Goal: Task Accomplishment & Management: Use online tool/utility

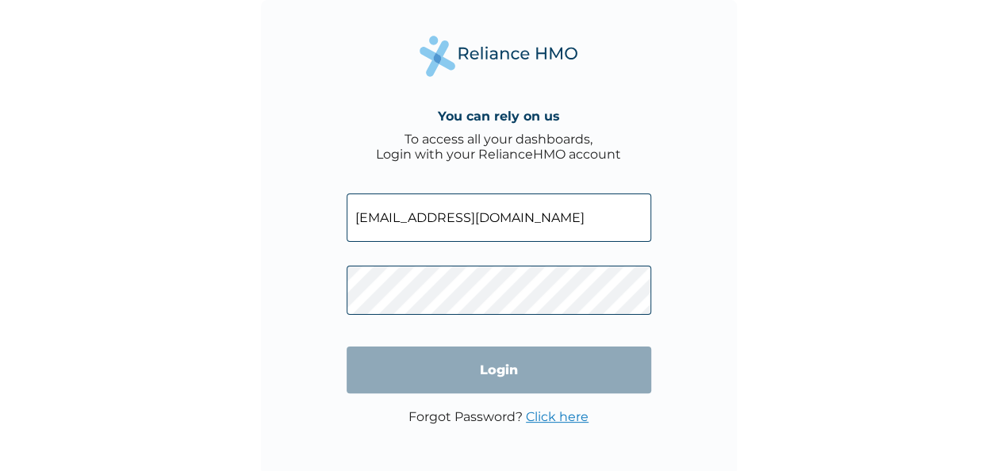
click at [535, 382] on input "Login" at bounding box center [499, 370] width 305 height 47
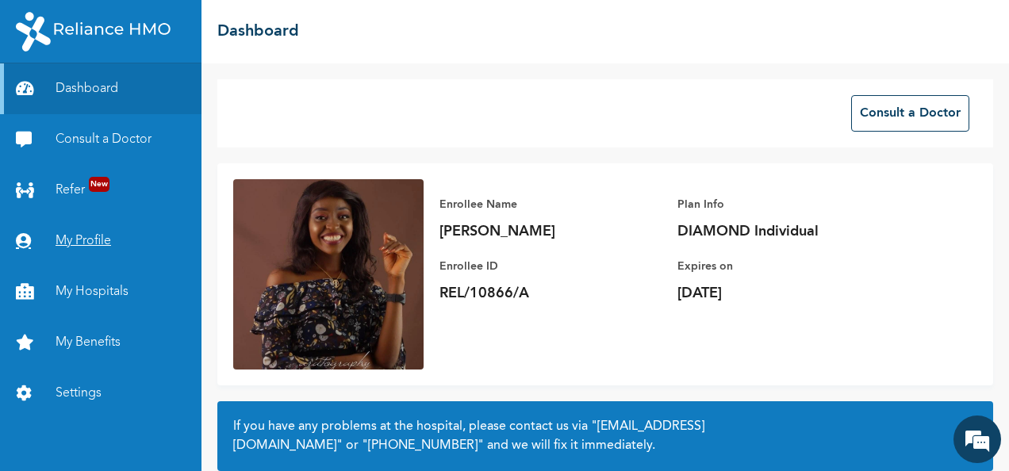
click at [60, 240] on link "My Profile" at bounding box center [101, 241] width 202 height 51
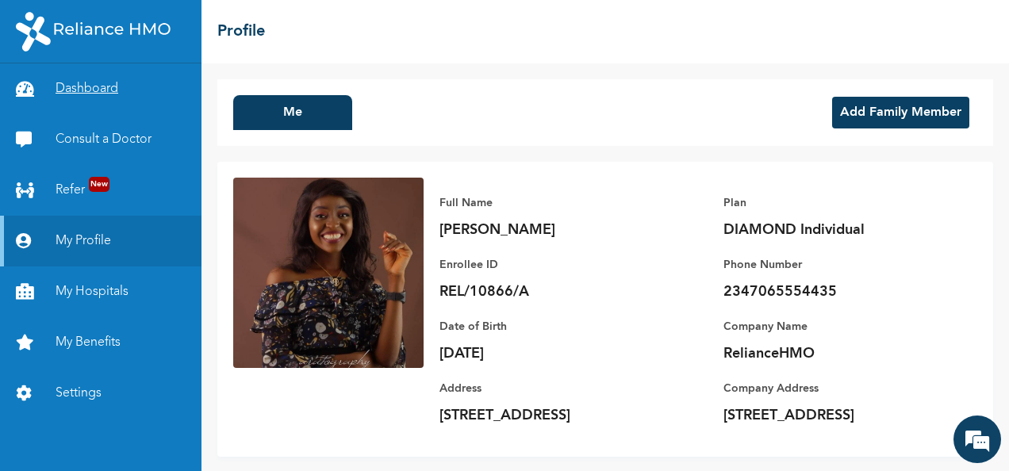
click at [89, 98] on link "Dashboard" at bounding box center [101, 88] width 202 height 51
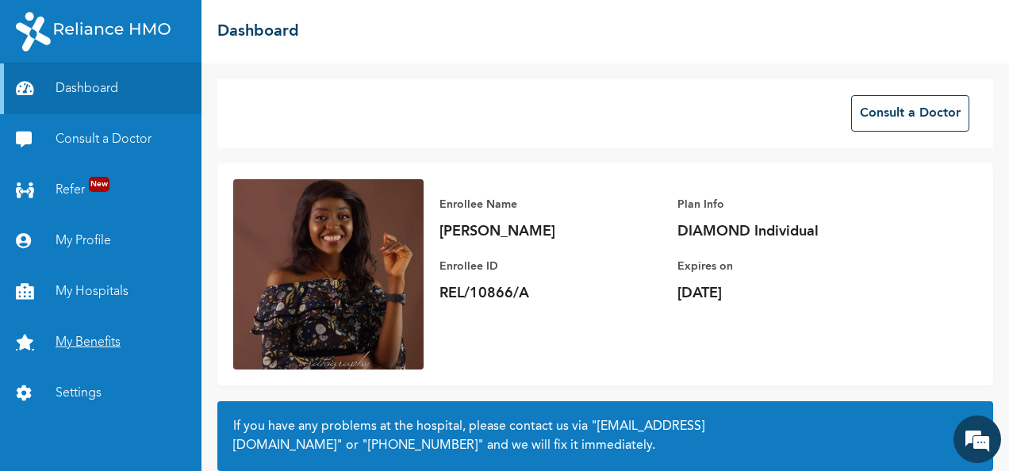
click at [94, 349] on link "My Benefits" at bounding box center [101, 342] width 202 height 51
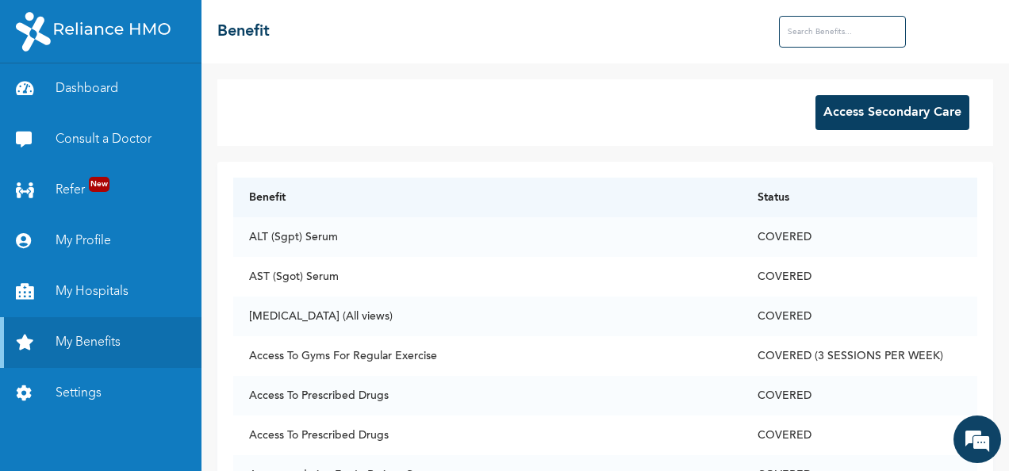
click at [850, 119] on button "Access Secondary Care" at bounding box center [893, 112] width 154 height 35
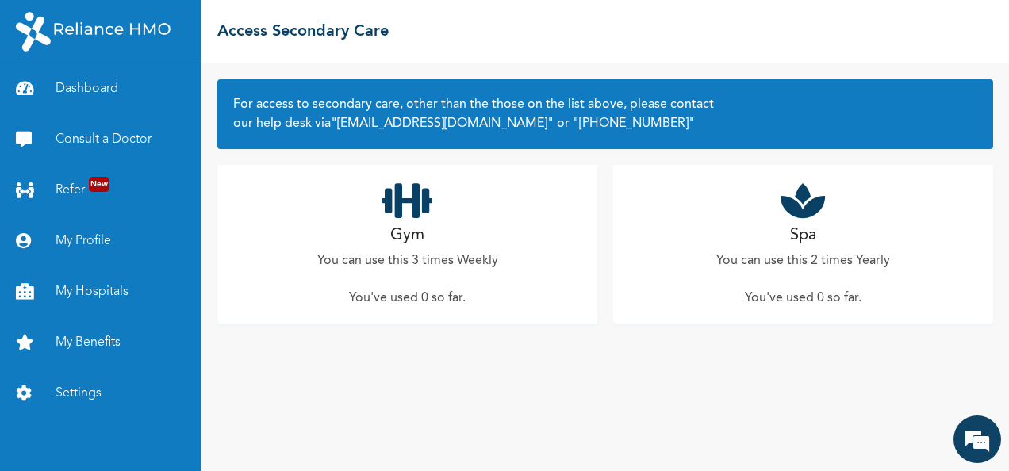
click at [812, 213] on icon at bounding box center [803, 201] width 44 height 40
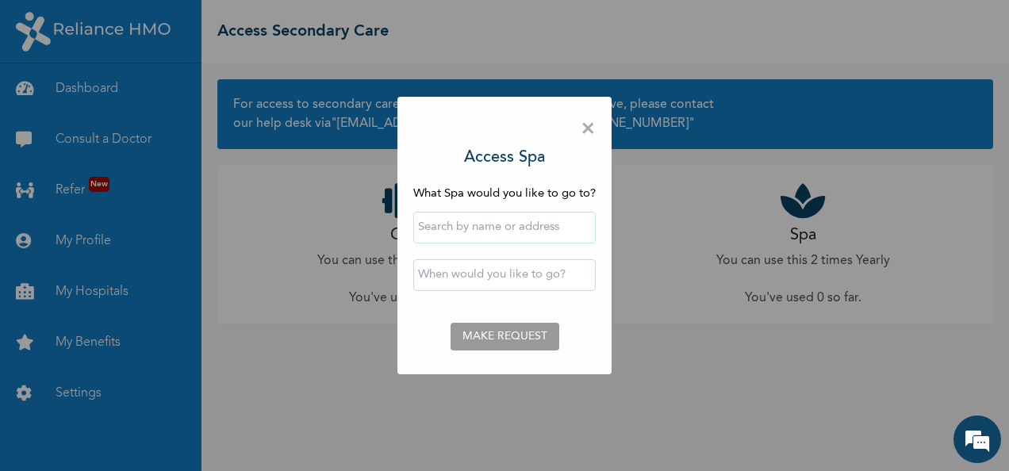
click at [471, 217] on input "text" at bounding box center [504, 228] width 182 height 32
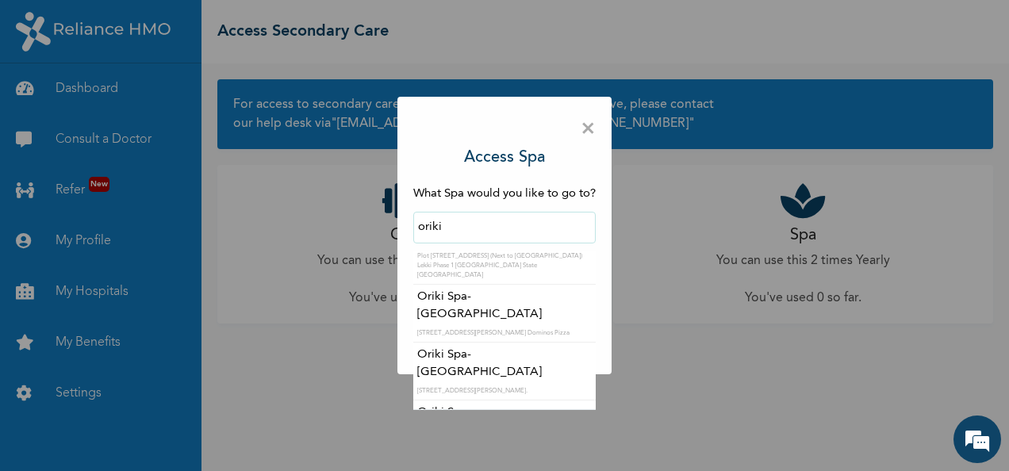
scroll to position [159, 0]
type input "Oriki Spa- Ikeja"
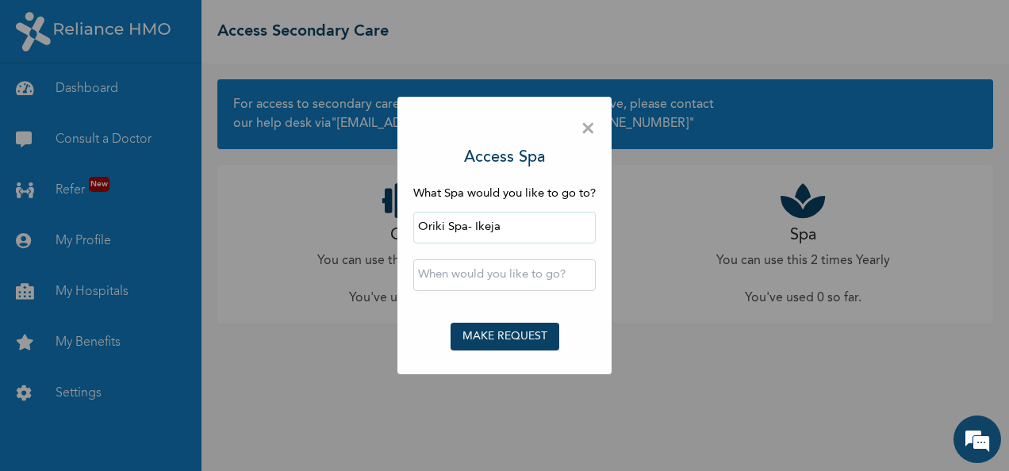
click at [482, 273] on input "text" at bounding box center [504, 275] width 182 height 32
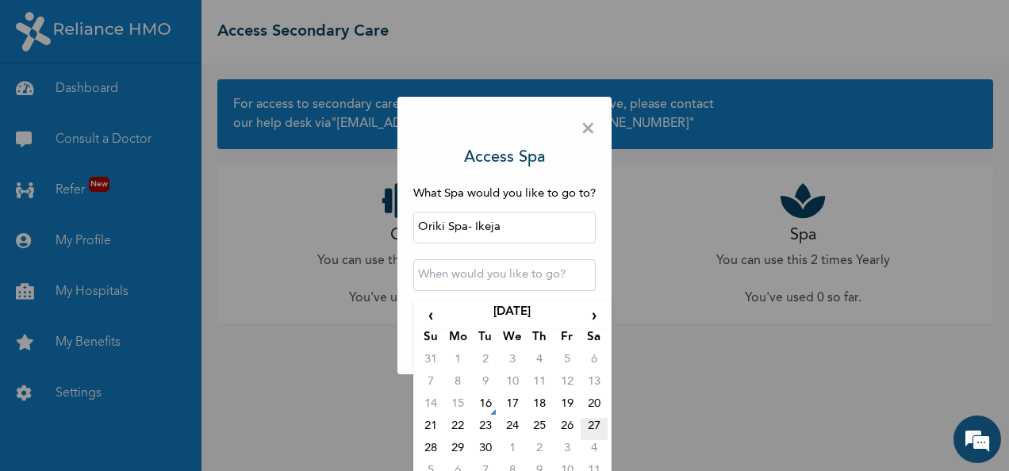
click at [592, 421] on td "27" at bounding box center [594, 429] width 27 height 22
type input "2025-09-27 12:00 AM"
click at [543, 279] on input "2025-09-27 12:00 AM" at bounding box center [504, 275] width 182 height 32
click at [592, 423] on td "27" at bounding box center [594, 429] width 27 height 22
click at [549, 279] on input "2025-09-27 12:00 AM" at bounding box center [504, 275] width 182 height 32
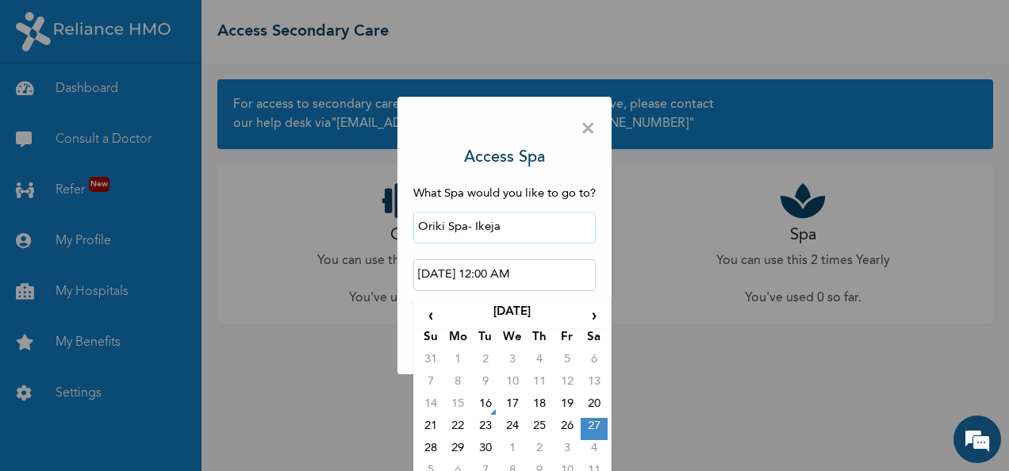
click at [589, 426] on td "27" at bounding box center [594, 429] width 27 height 22
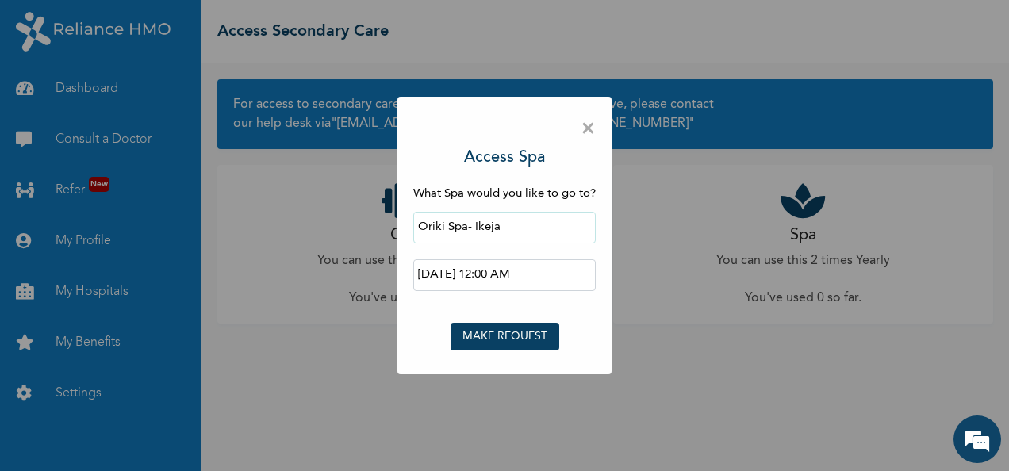
click at [510, 334] on button "MAKE REQUEST" at bounding box center [505, 337] width 109 height 28
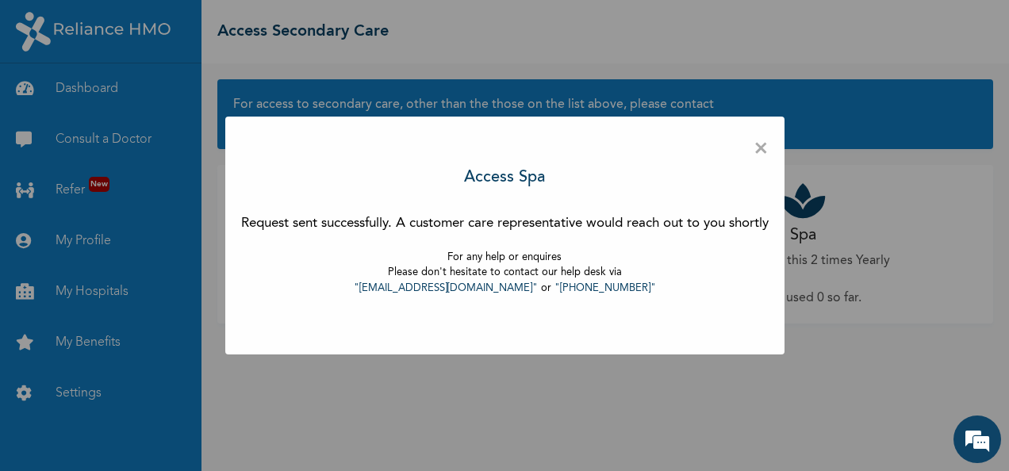
click at [769, 149] on span "×" at bounding box center [761, 149] width 15 height 33
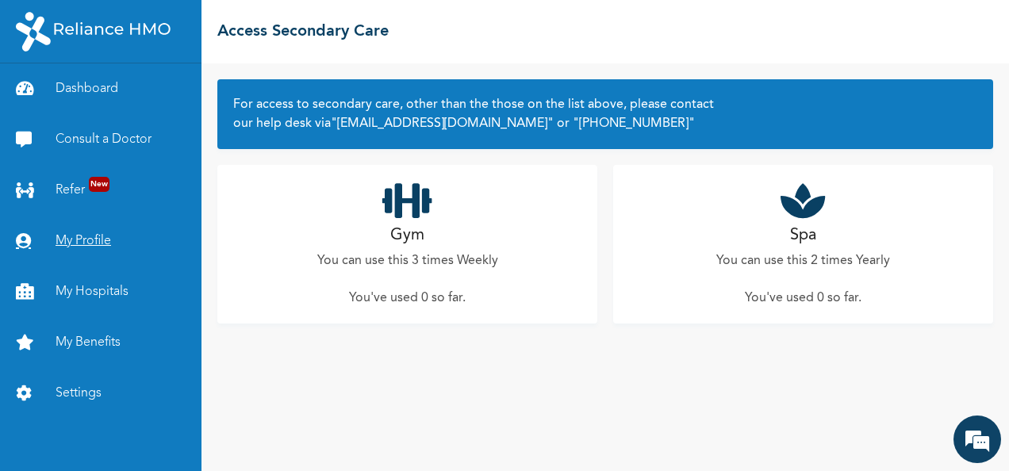
click at [105, 251] on link "My Profile" at bounding box center [101, 241] width 202 height 51
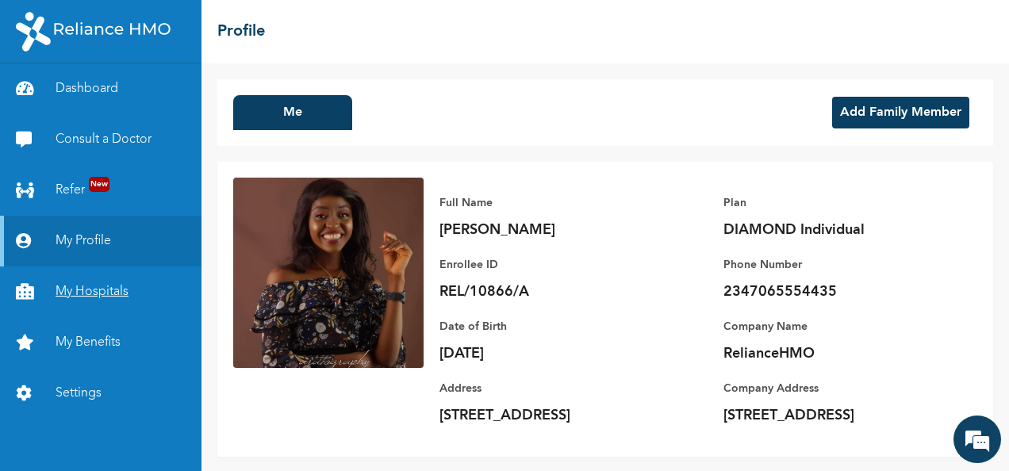
click at [109, 298] on link "My Hospitals" at bounding box center [101, 292] width 202 height 51
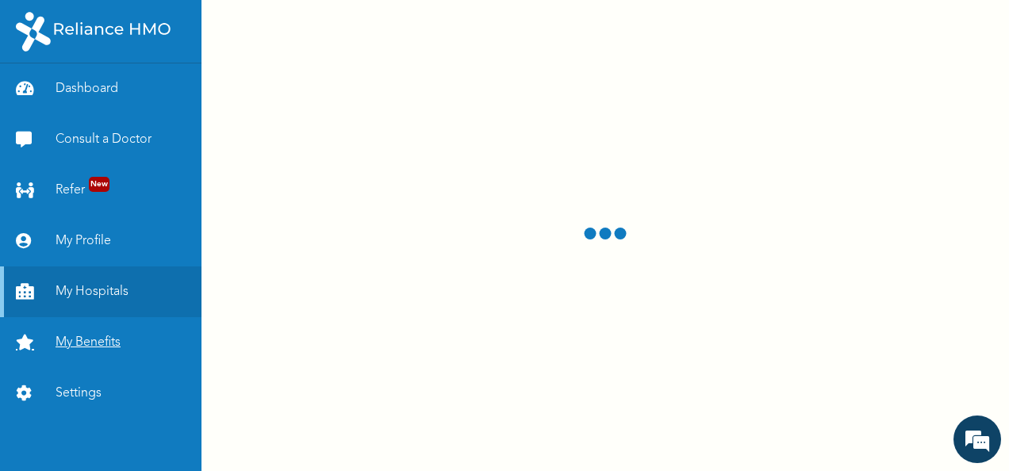
click at [127, 351] on link "My Benefits" at bounding box center [101, 342] width 202 height 51
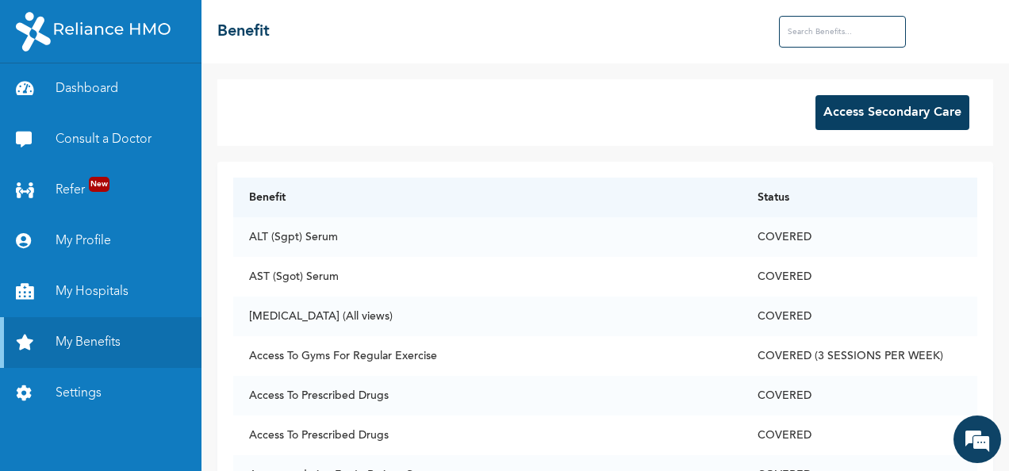
click at [857, 117] on button "Access Secondary Care" at bounding box center [893, 112] width 154 height 35
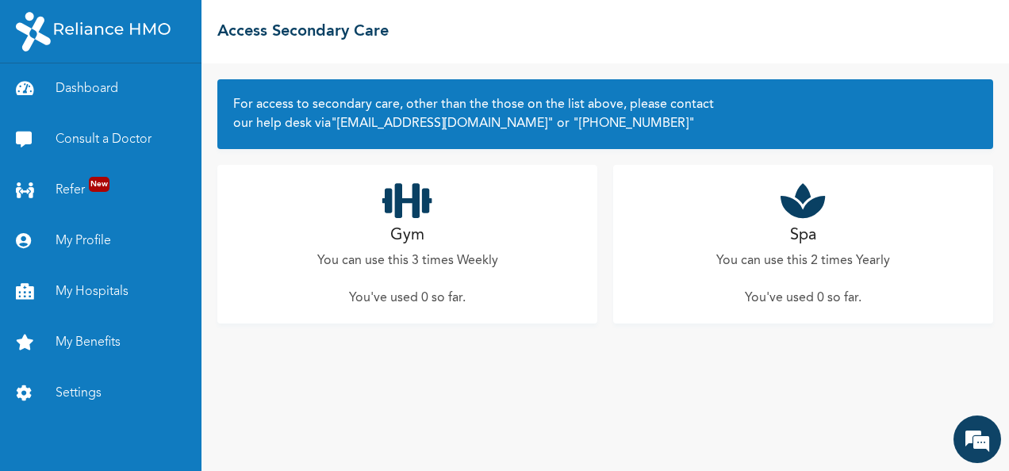
click at [820, 222] on div "Spa You can use this 2 times Yearly You've used 0 so far ." at bounding box center [803, 244] width 380 height 159
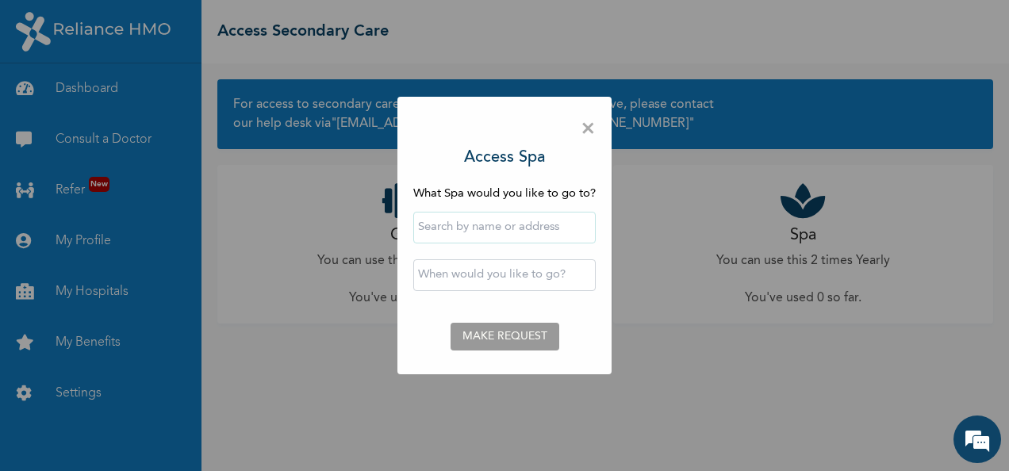
click at [590, 126] on span "×" at bounding box center [588, 129] width 15 height 33
